Goal: Book appointment/travel/reservation

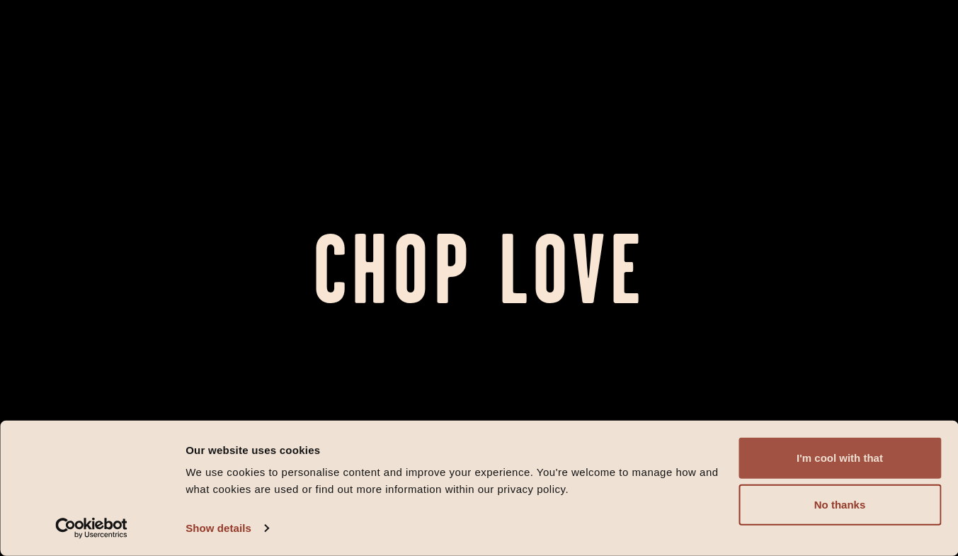
click at [868, 464] on button "I'm cool with that" at bounding box center [840, 458] width 203 height 41
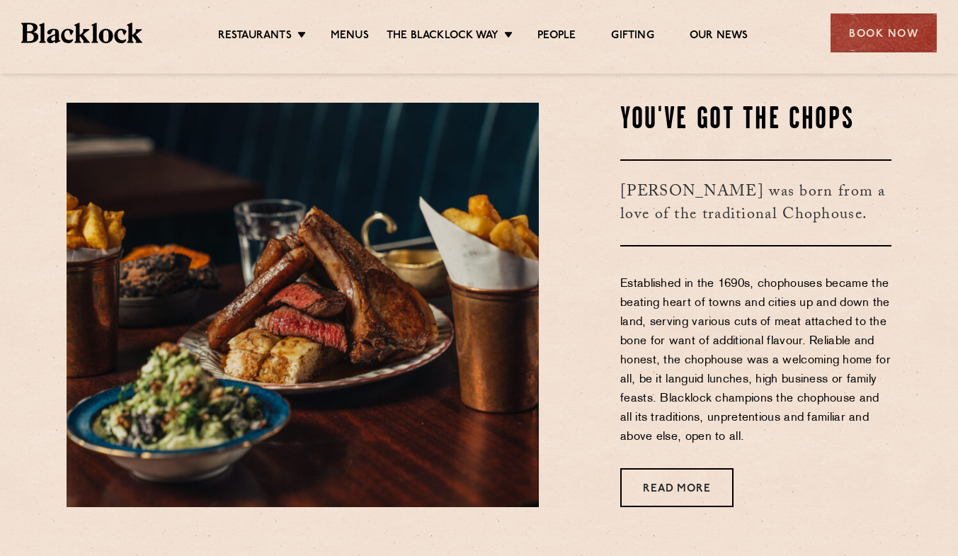
scroll to position [496, 0]
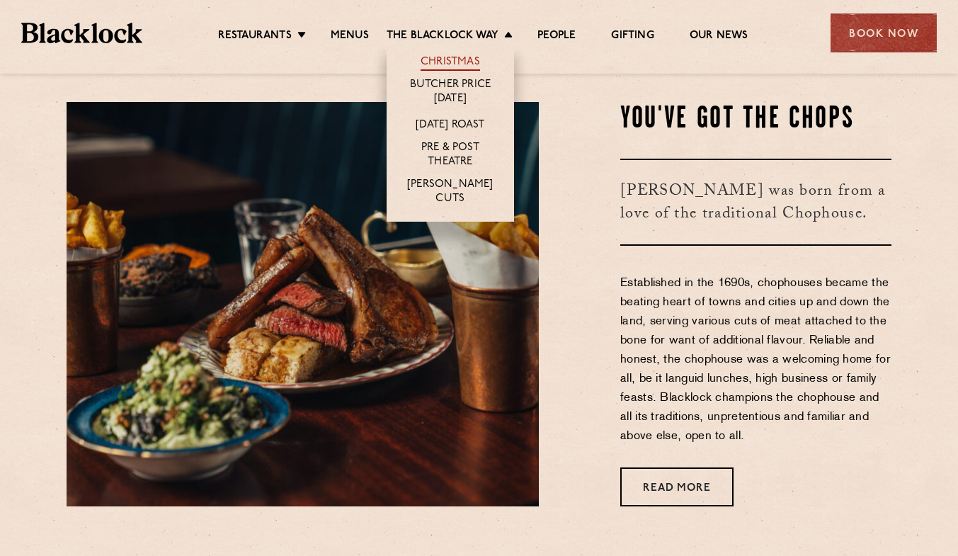
click at [443, 62] on link "Christmas" at bounding box center [450, 63] width 59 height 16
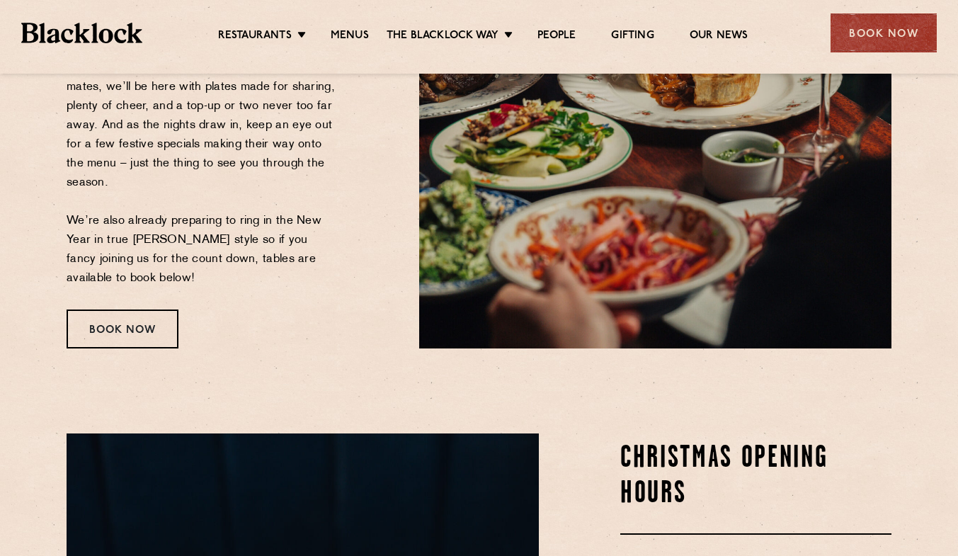
scroll to position [359, 0]
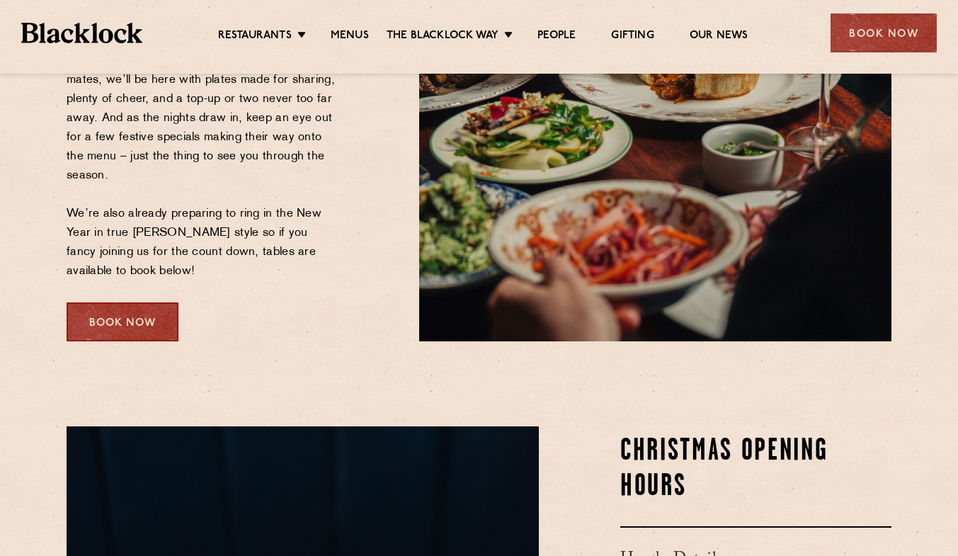
click at [136, 311] on div "Book Now" at bounding box center [123, 321] width 112 height 39
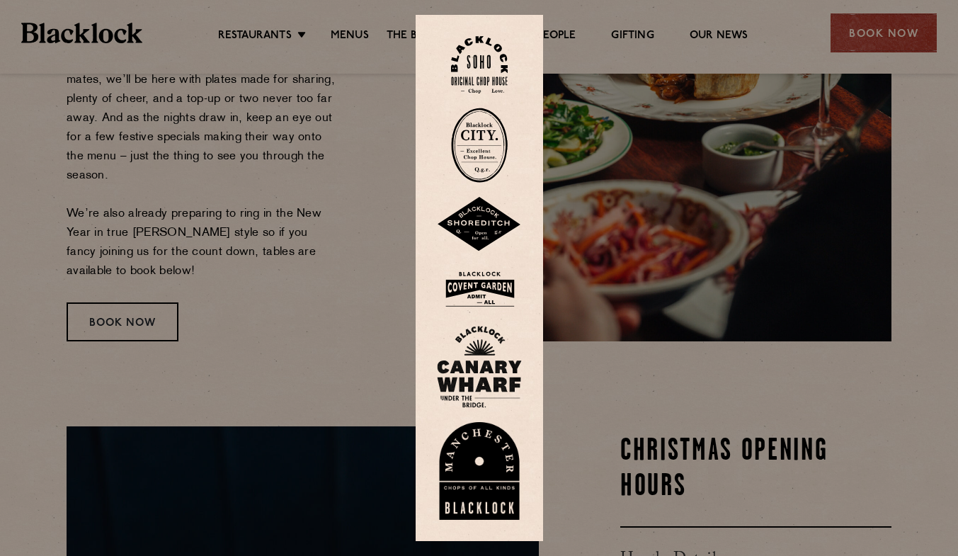
click at [465, 69] on img at bounding box center [479, 64] width 57 height 57
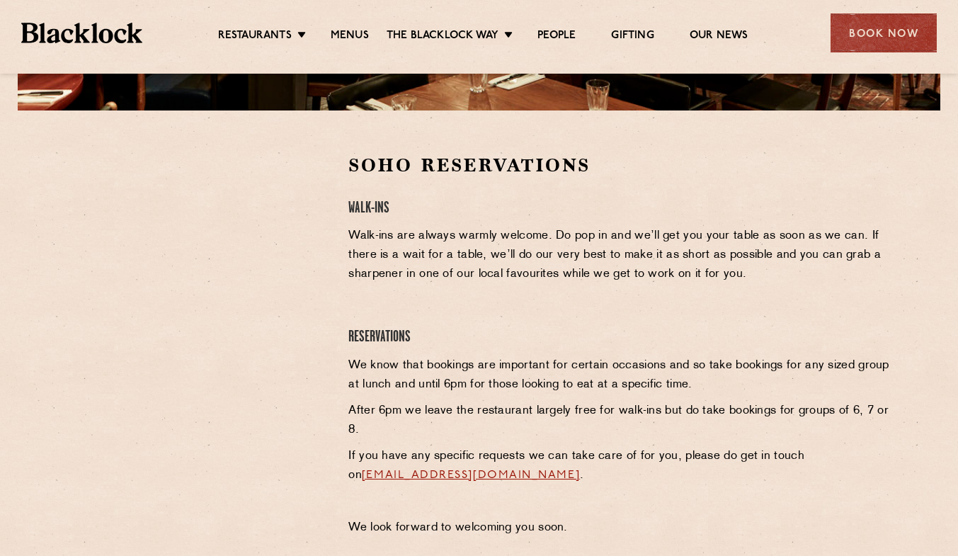
scroll to position [446, 0]
